Goal: Information Seeking & Learning: Learn about a topic

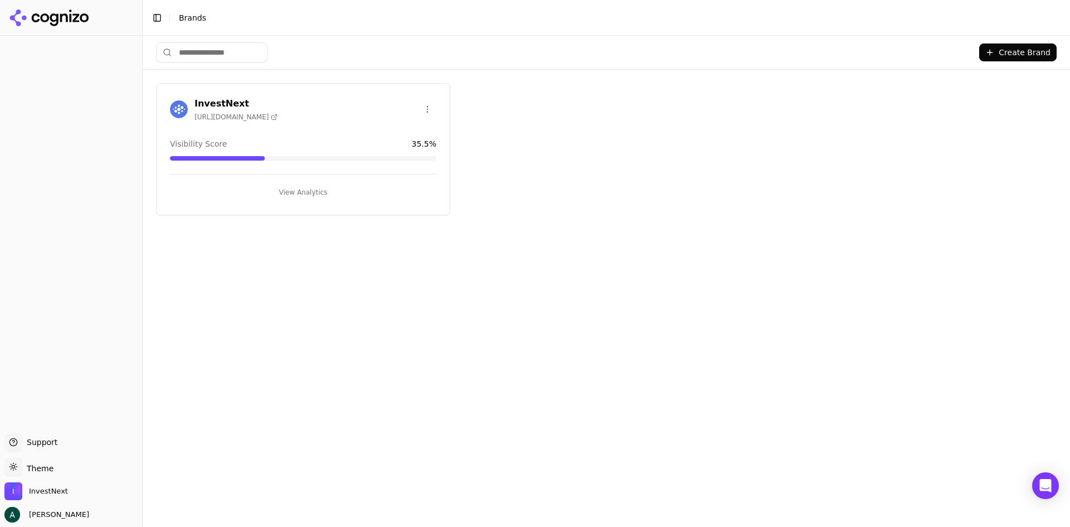
click at [303, 192] on button "View Analytics" at bounding box center [303, 192] width 266 height 18
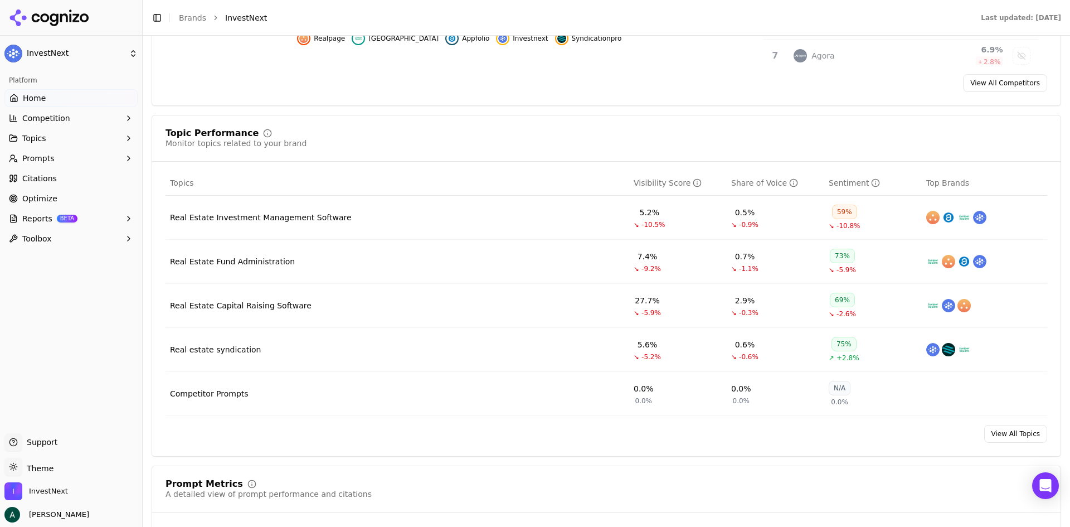
scroll to position [390, 0]
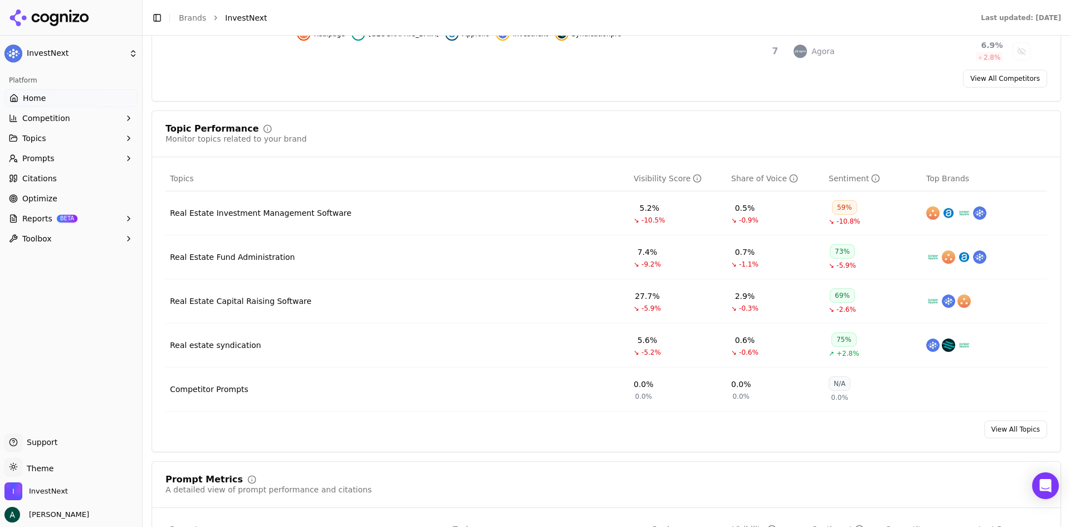
click at [267, 259] on div "Real Estate Fund Administration" at bounding box center [232, 256] width 125 height 11
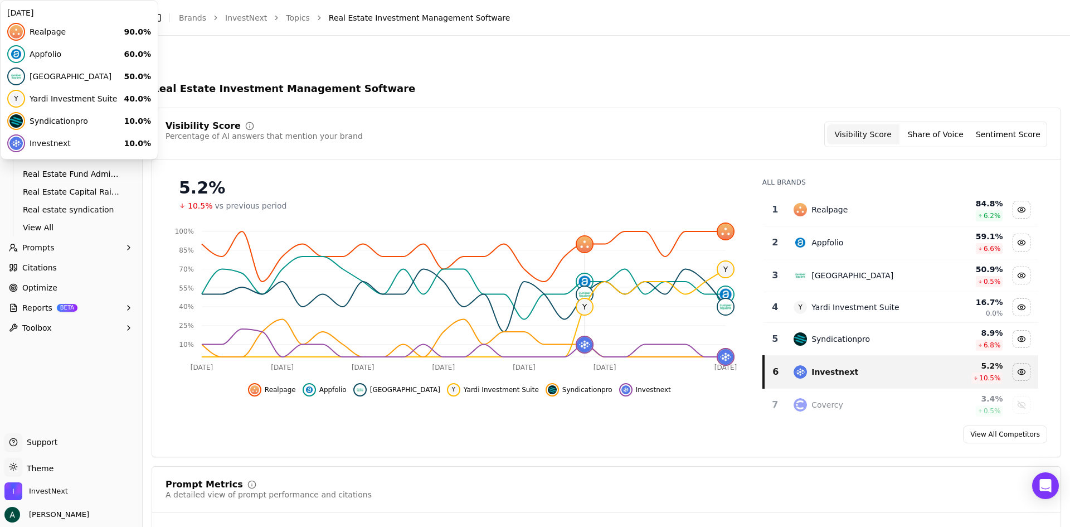
scroll to position [334, 0]
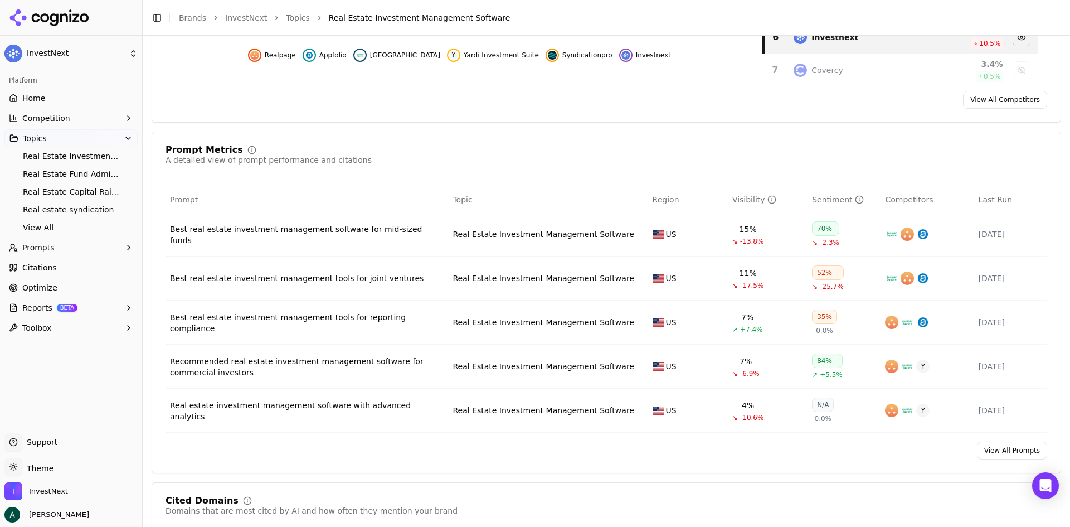
click at [354, 239] on div "Best real estate investment management software for mid-sized funds" at bounding box center [307, 234] width 274 height 22
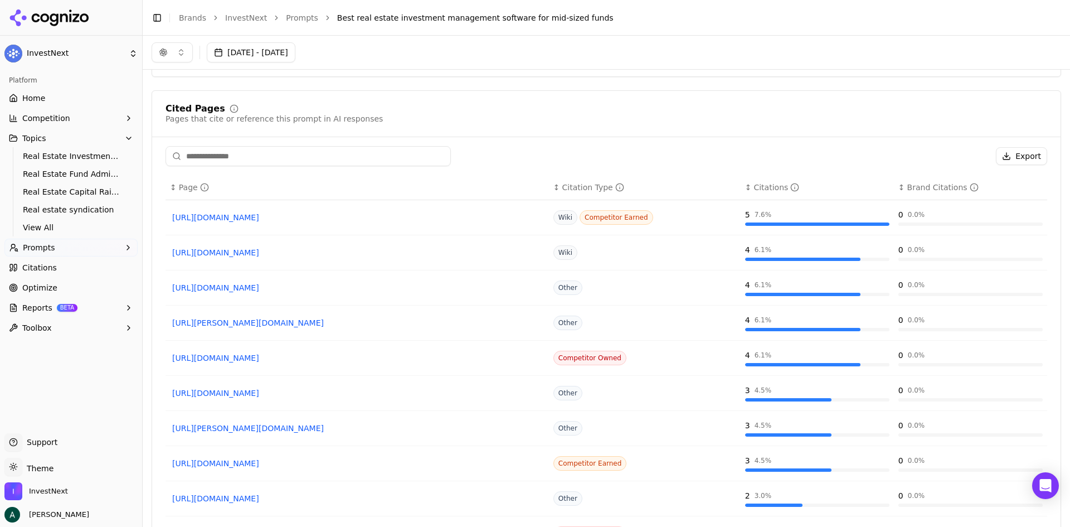
scroll to position [685, 0]
